Goal: Task Accomplishment & Management: Complete application form

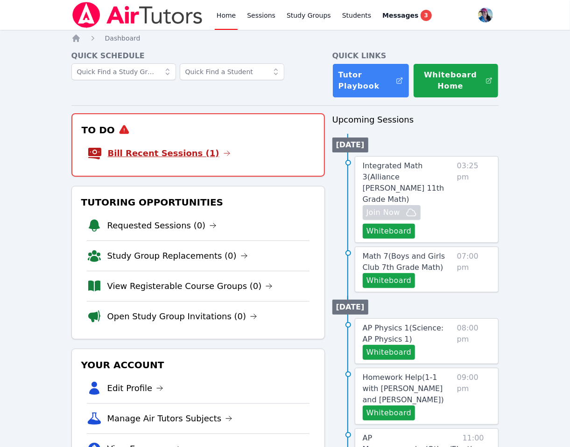
click at [193, 159] on link "Bill Recent Sessions (1)" at bounding box center [169, 153] width 123 height 13
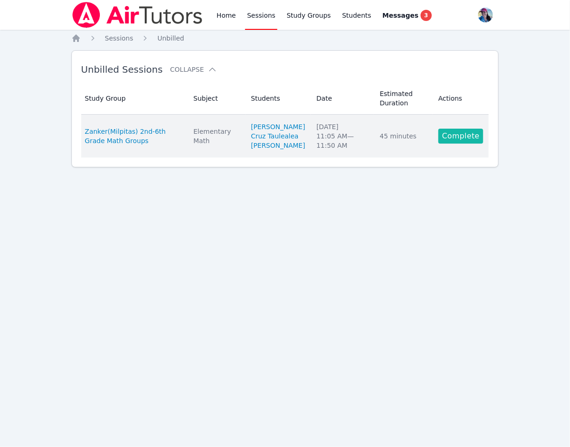
click at [463, 144] on link "Complete" at bounding box center [460, 136] width 45 height 15
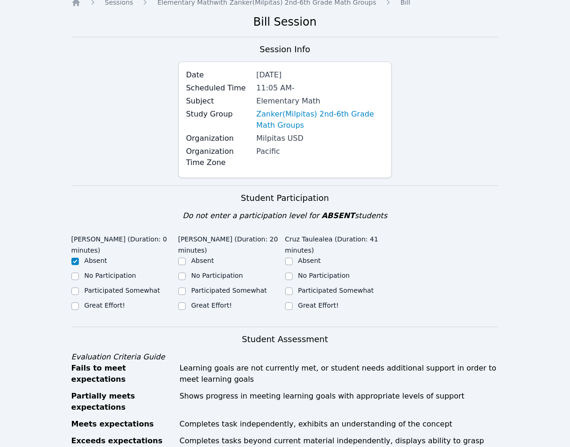
scroll to position [61, 0]
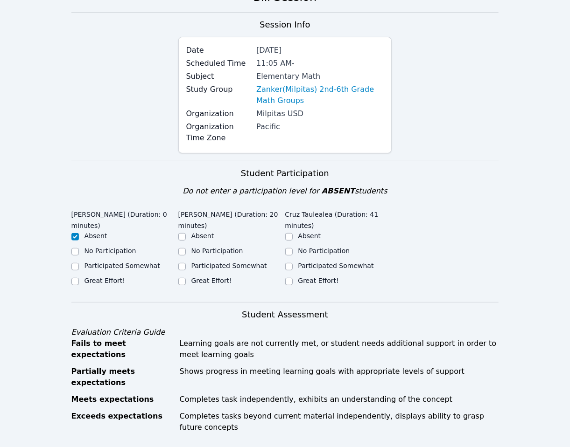
click at [216, 279] on label "Great Effort!" at bounding box center [211, 280] width 41 height 7
click at [186, 279] on input "Great Effort!" at bounding box center [181, 281] width 7 height 7
checkbox input "true"
click at [327, 282] on label "Great Effort!" at bounding box center [318, 280] width 41 height 7
click at [293, 282] on input "Great Effort!" at bounding box center [288, 281] width 7 height 7
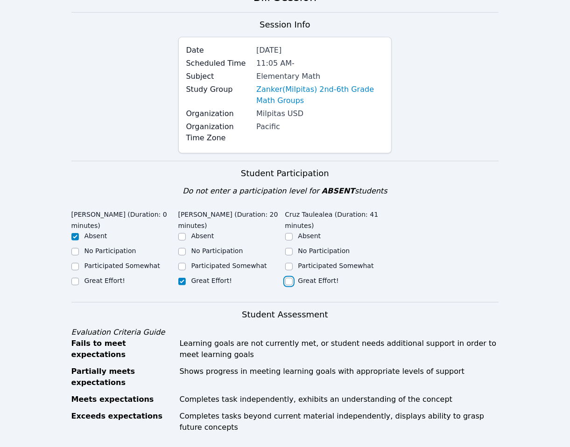
checkbox input "true"
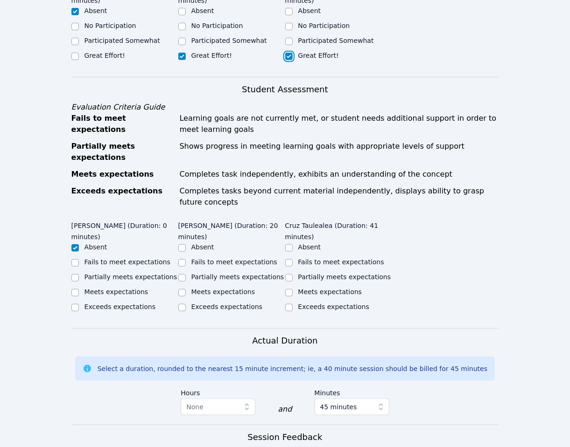
scroll to position [404, 0]
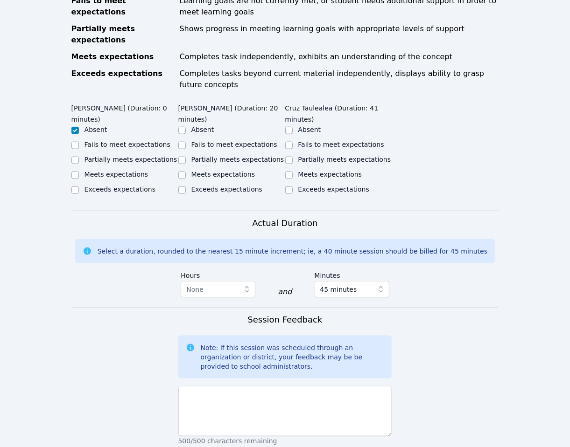
click at [206, 171] on label "Meets expectations" at bounding box center [223, 174] width 64 height 7
click at [186, 172] on input "Meets expectations" at bounding box center [181, 175] width 7 height 7
checkbox input "true"
click at [350, 171] on label "Meets expectations" at bounding box center [330, 174] width 64 height 7
click at [293, 172] on input "Meets expectations" at bounding box center [288, 175] width 7 height 7
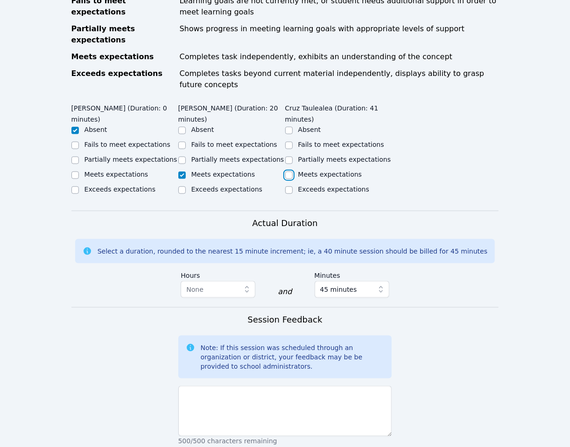
checkbox input "true"
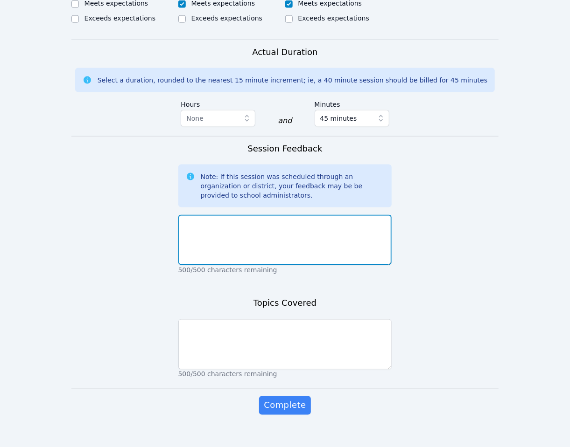
click at [273, 215] on textarea at bounding box center [285, 240] width 214 height 50
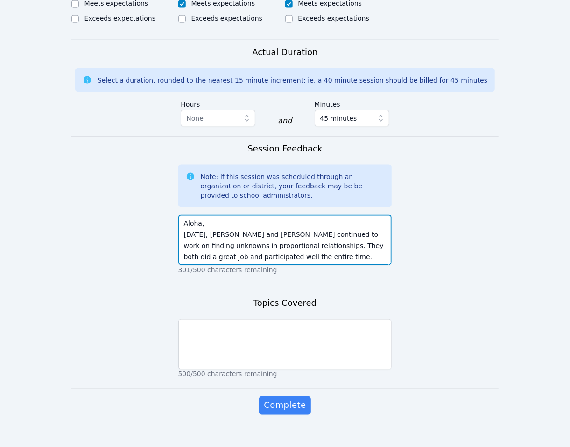
scroll to position [7, 0]
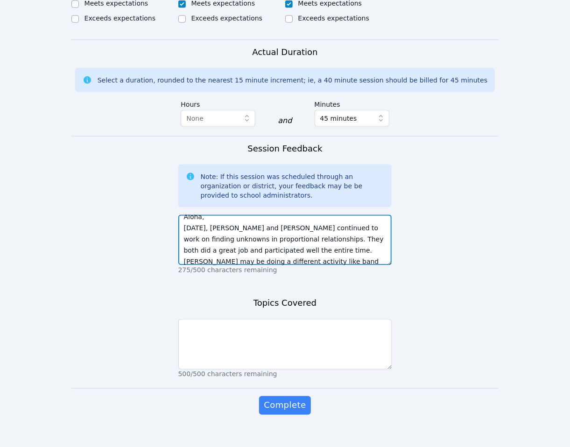
click at [282, 237] on textarea "Aloha, Today, Cruz and Erfon continued to work on finding unknowns in proportio…" at bounding box center [285, 240] width 214 height 50
click at [317, 246] on textarea "Aloha, Today, Cruz and Erfon continued to work on finding unknowns in proportio…" at bounding box center [285, 240] width 214 height 50
type textarea "Aloha, Today, Cruz and Erfon continued to work on finding unknowns in proportio…"
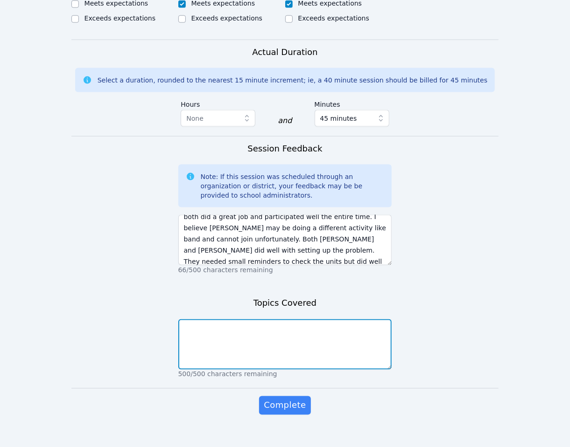
click at [277, 333] on textarea at bounding box center [285, 345] width 214 height 50
type textarea "S"
type textarea "Proportions"
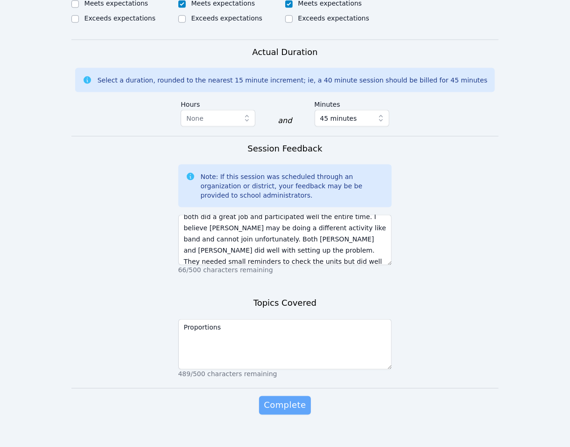
click at [282, 397] on button "Complete" at bounding box center [284, 406] width 51 height 19
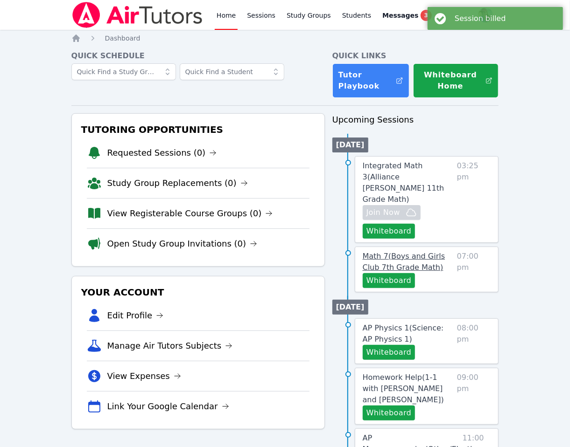
click at [419, 252] on span "Math 7 ( Boys and Girls Club 7th Grade Math )" at bounding box center [403, 262] width 83 height 20
